Goal: Check status: Check status

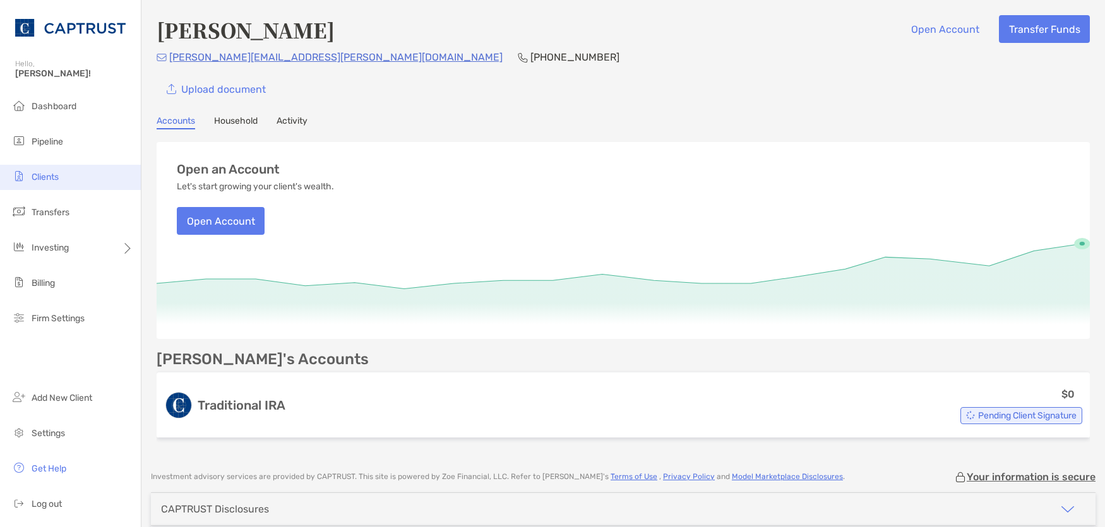
click at [45, 183] on li "Clients" at bounding box center [70, 177] width 141 height 25
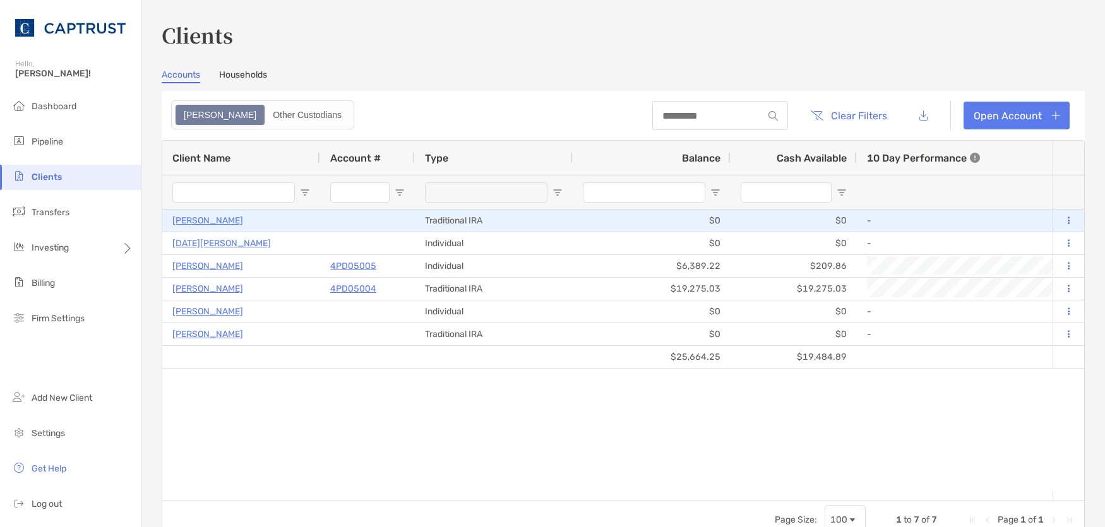
click at [1063, 219] on button at bounding box center [1068, 221] width 11 height 13
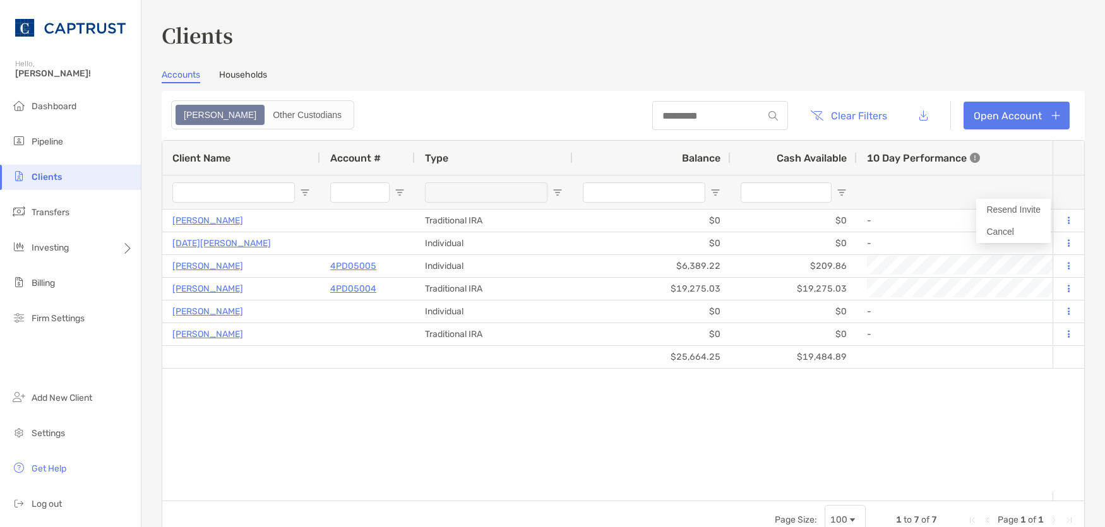
click at [984, 169] on div "10 Day Performance" at bounding box center [983, 158] width 232 height 34
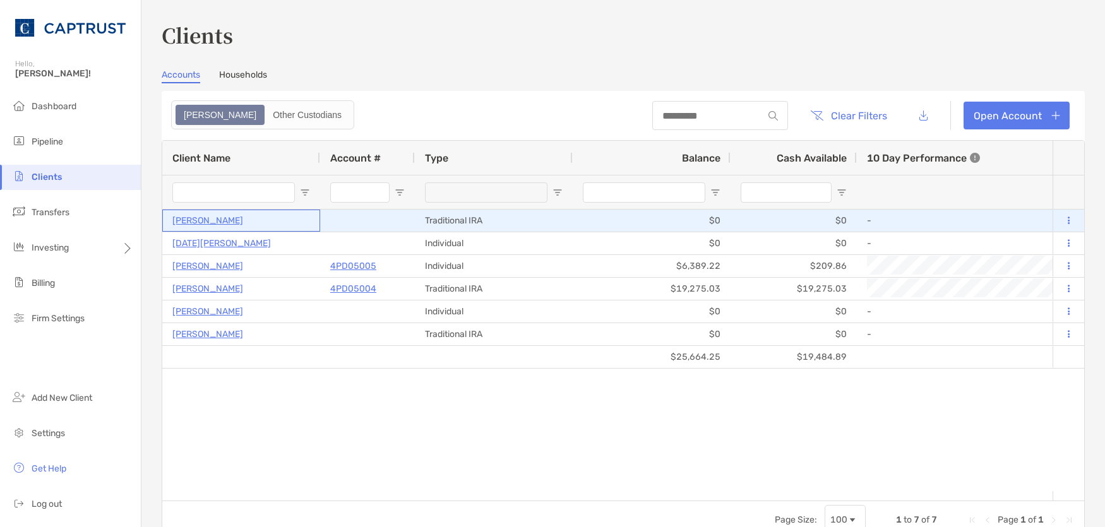
click at [208, 222] on p "[PERSON_NAME]" at bounding box center [207, 221] width 71 height 16
